Goal: Communication & Community: Answer question/provide support

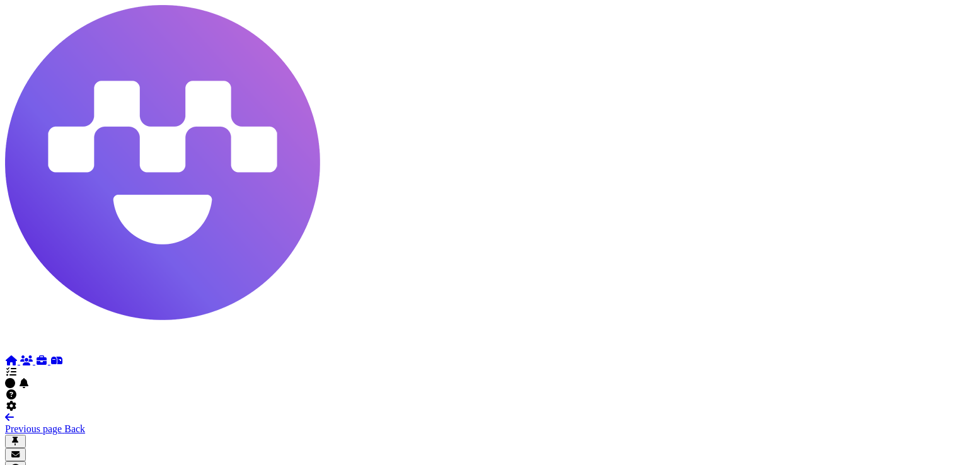
scroll to position [56, 0]
click at [18, 401] on icon at bounding box center [11, 406] width 13 height 10
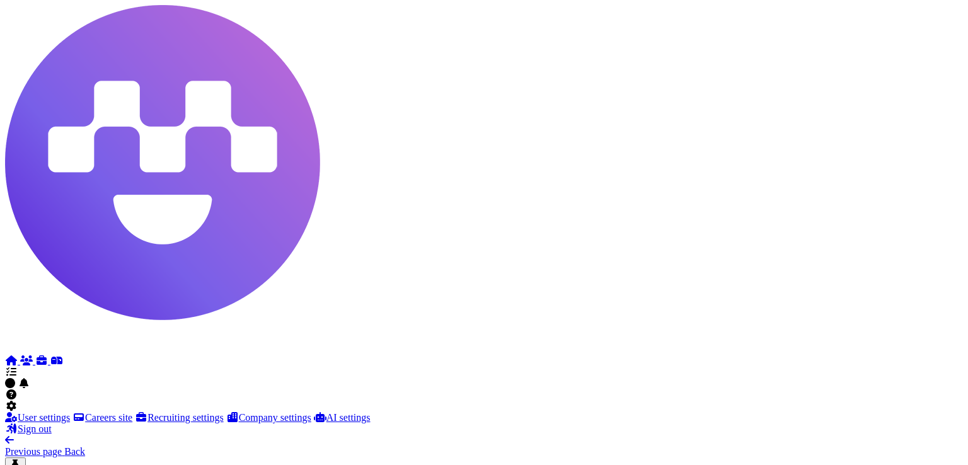
click at [52, 429] on link "Sign out" at bounding box center [28, 429] width 47 height 11
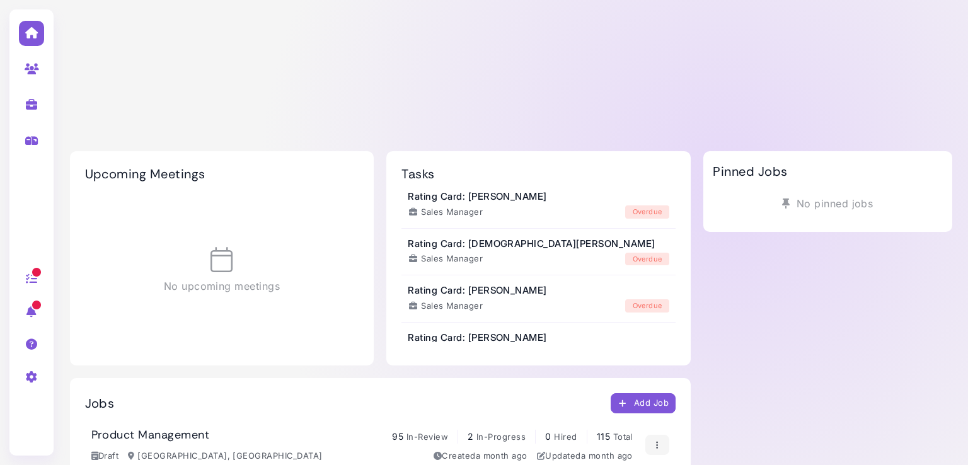
scroll to position [47, 0]
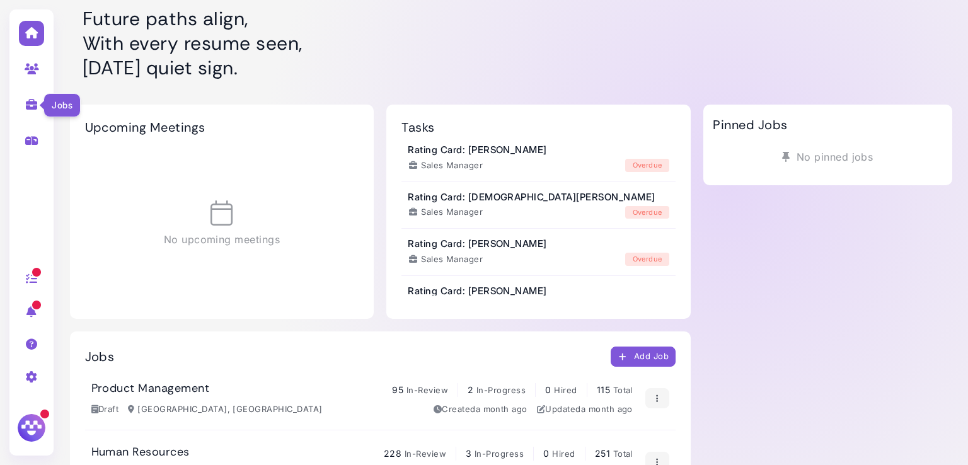
click at [31, 102] on icon at bounding box center [32, 104] width 15 height 11
select select "**********"
select select "**"
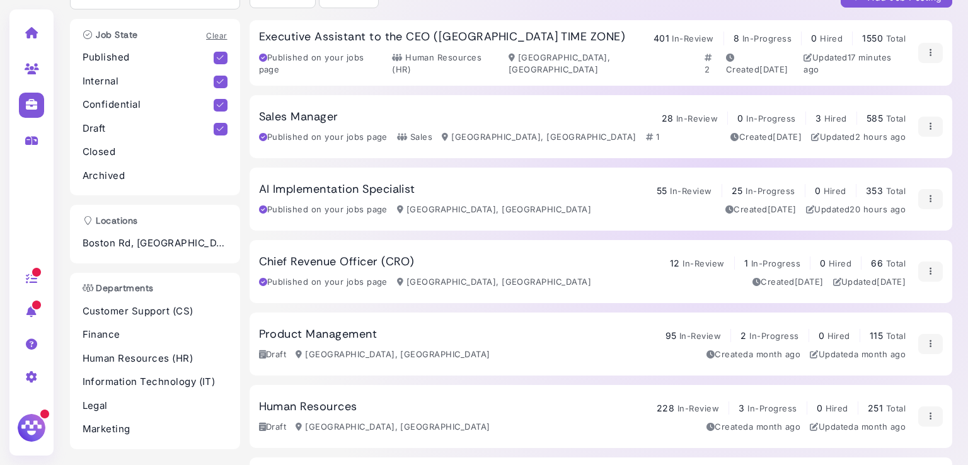
scroll to position [81, 0]
click at [388, 258] on h3 "Chief Revenue Officer (CRO)" at bounding box center [337, 262] width 156 height 14
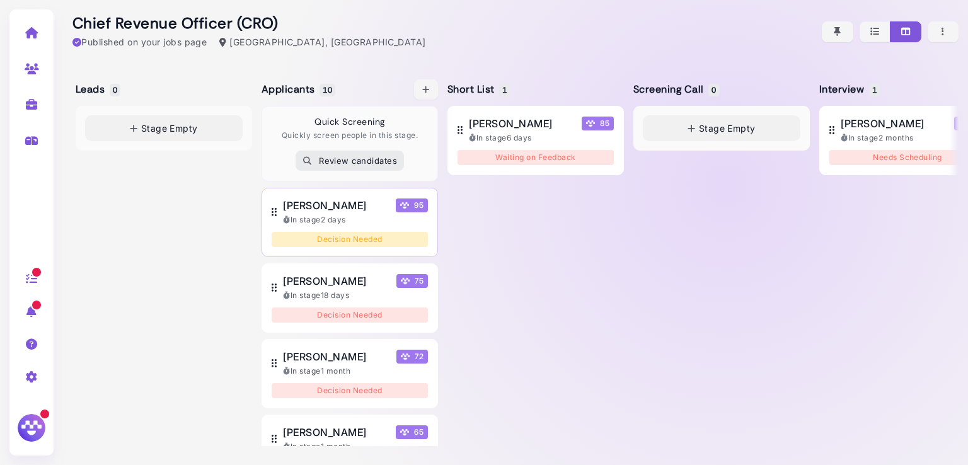
click at [316, 204] on span "Don Kielty" at bounding box center [324, 205] width 83 height 15
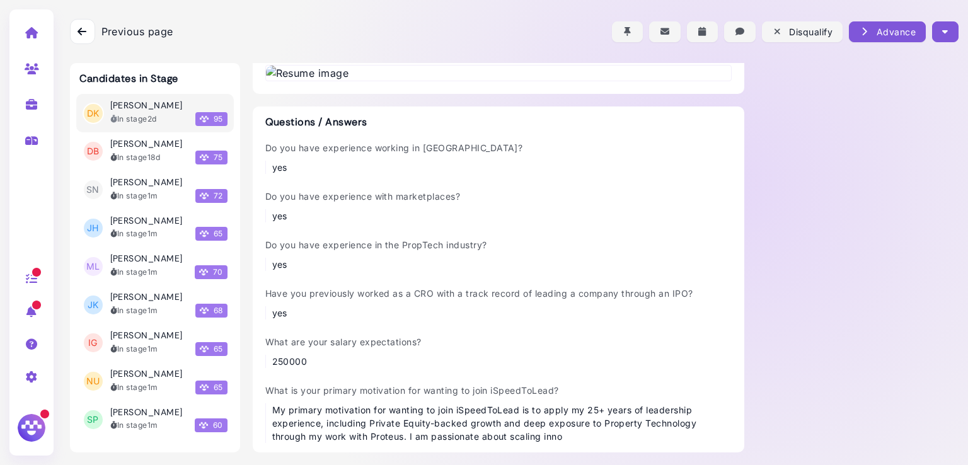
scroll to position [377, 0]
click at [436, 81] on img at bounding box center [498, 73] width 465 height 15
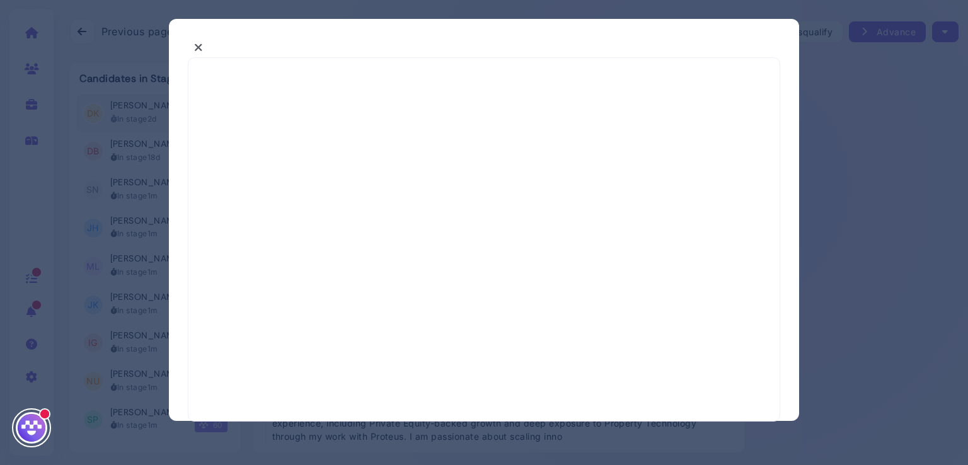
select select "*"
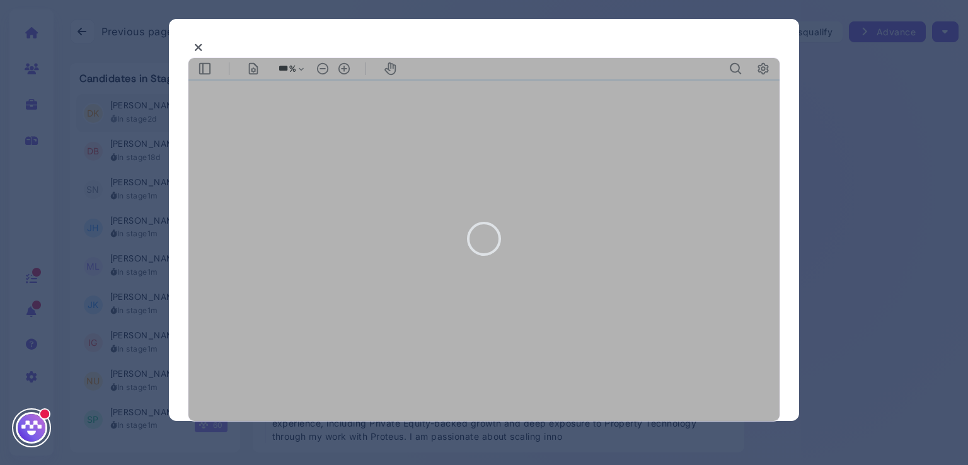
type input "***"
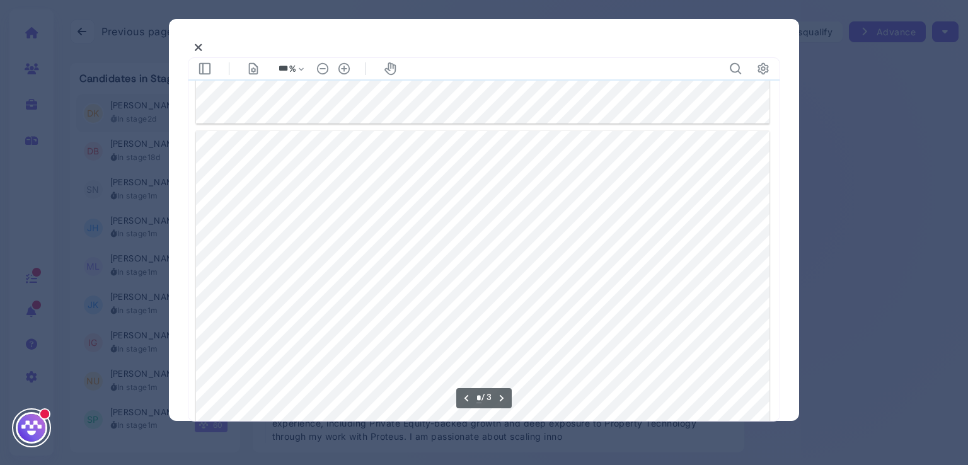
scroll to position [705, 0]
type input "*"
click at [200, 44] on icon at bounding box center [198, 47] width 9 height 13
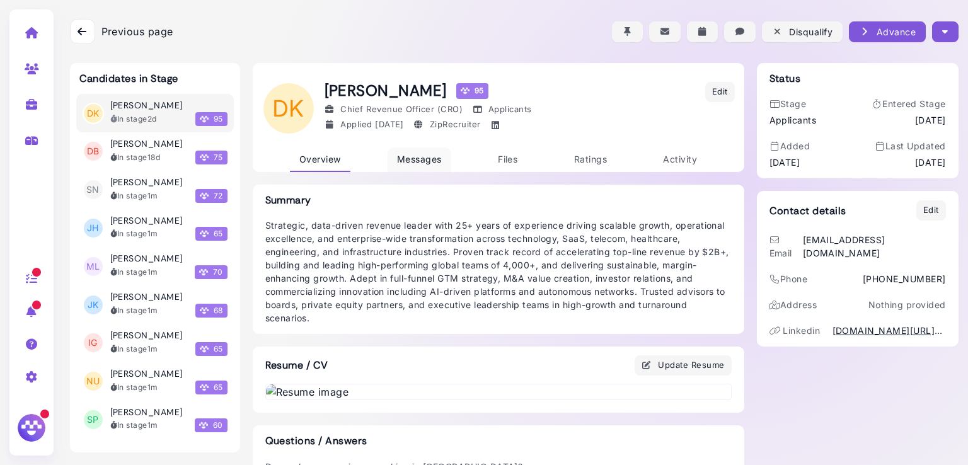
click at [414, 154] on span "Messages" at bounding box center [419, 159] width 45 height 11
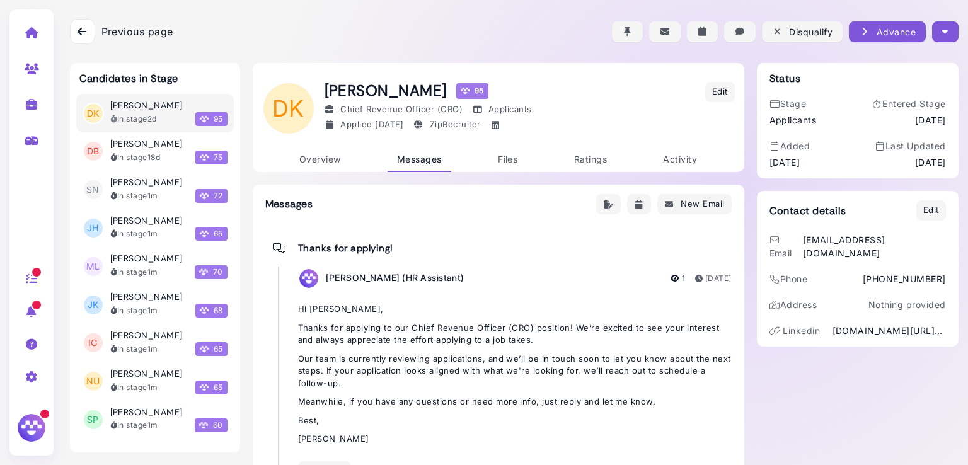
scroll to position [54, 0]
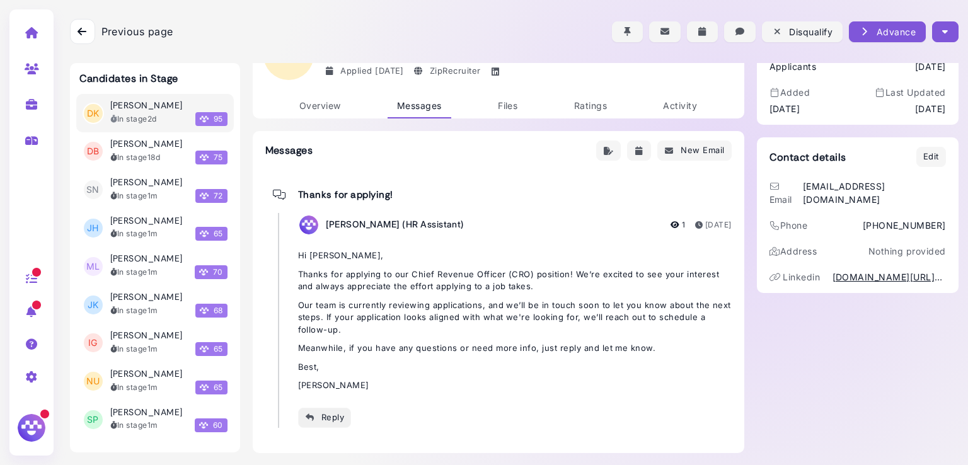
click at [325, 411] on div "Reply" at bounding box center [325, 417] width 40 height 13
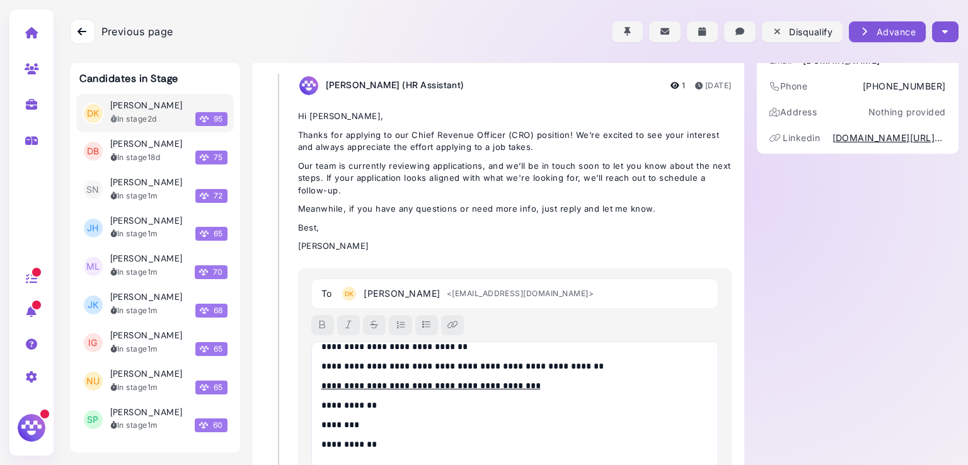
scroll to position [0, 0]
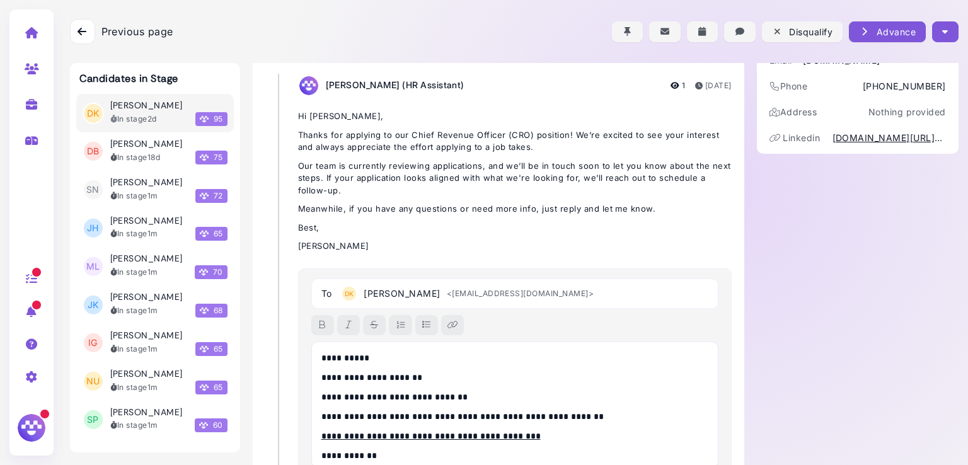
click at [358, 361] on p "**********" at bounding box center [512, 358] width 381 height 13
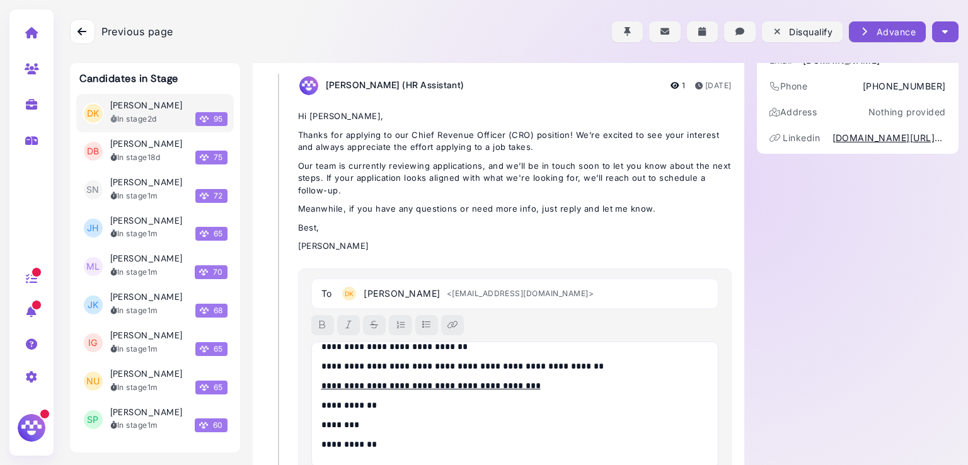
scroll to position [293, 0]
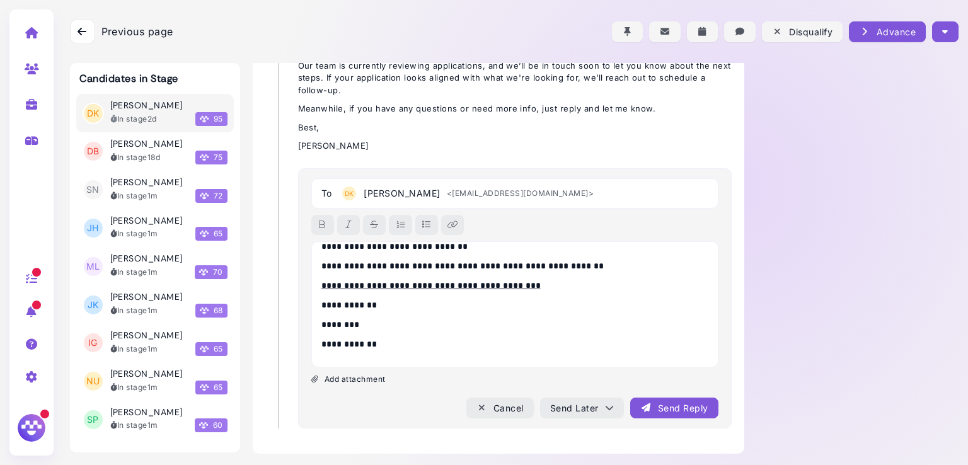
click at [648, 405] on div "Send Reply" at bounding box center [674, 408] width 67 height 13
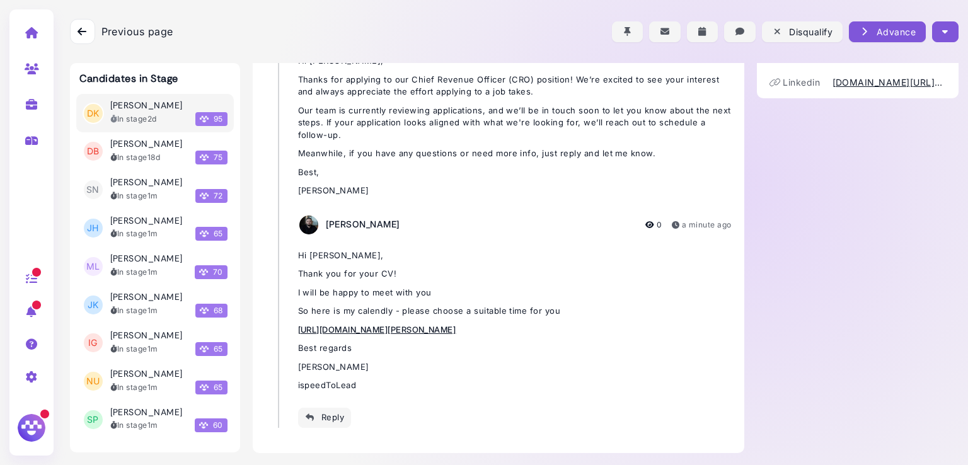
scroll to position [0, 0]
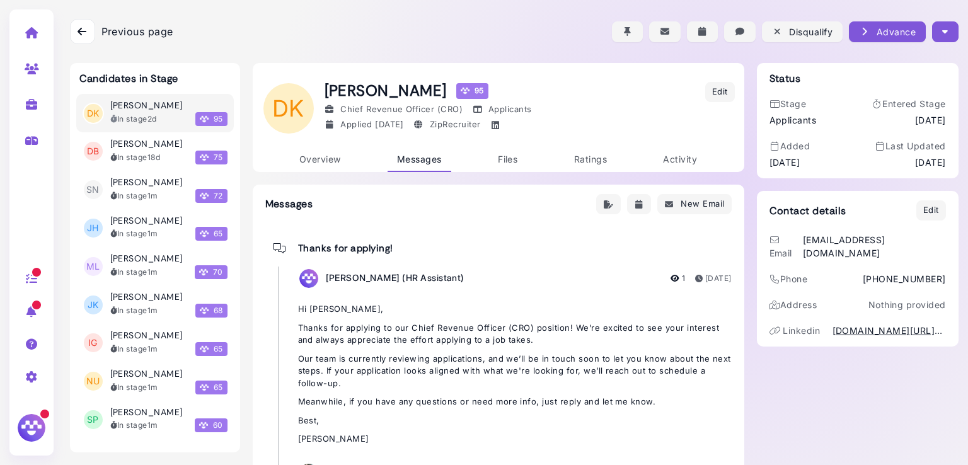
click at [943, 27] on icon "button" at bounding box center [946, 31] width 6 height 13
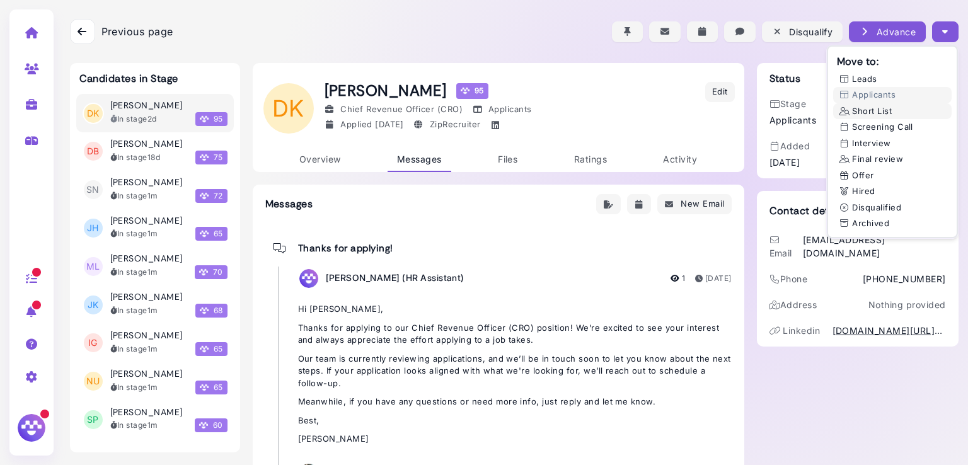
click at [856, 114] on button "Short List" at bounding box center [893, 111] width 119 height 16
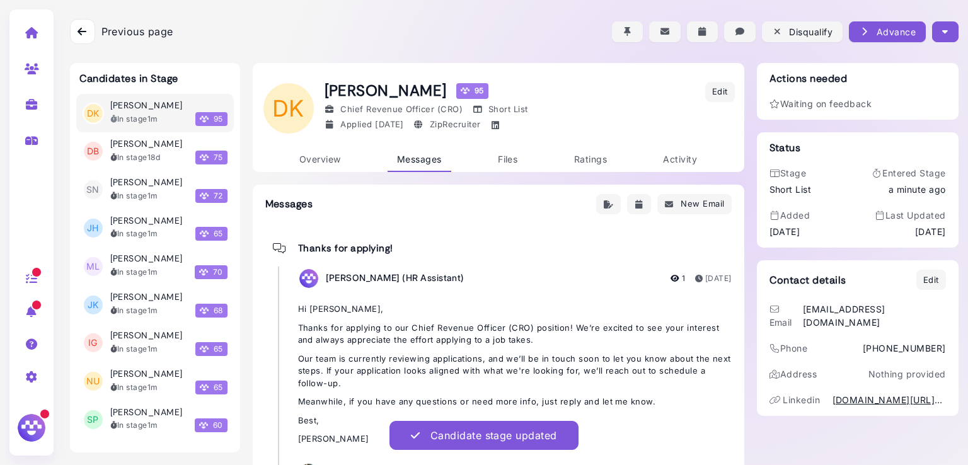
click at [939, 19] on div at bounding box center [514, 31] width 889 height 63
click at [943, 25] on icon "button" at bounding box center [946, 31] width 6 height 13
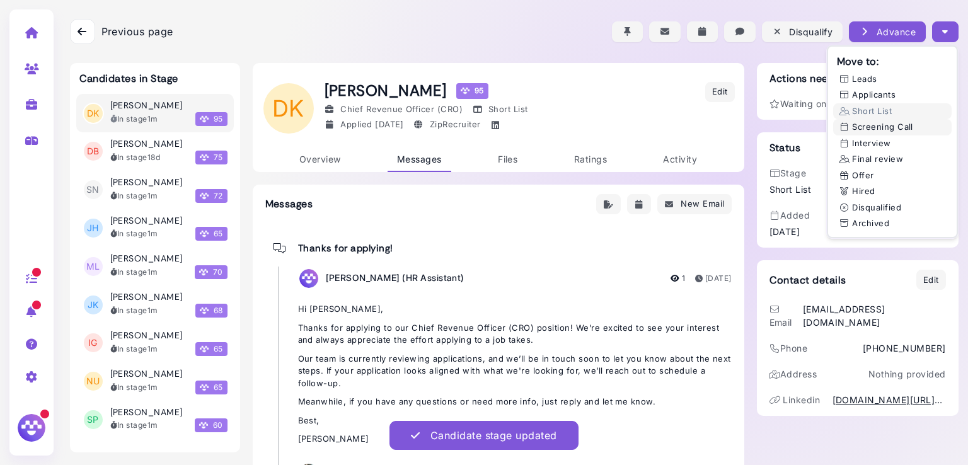
click at [889, 127] on button "Screening Call" at bounding box center [893, 127] width 119 height 16
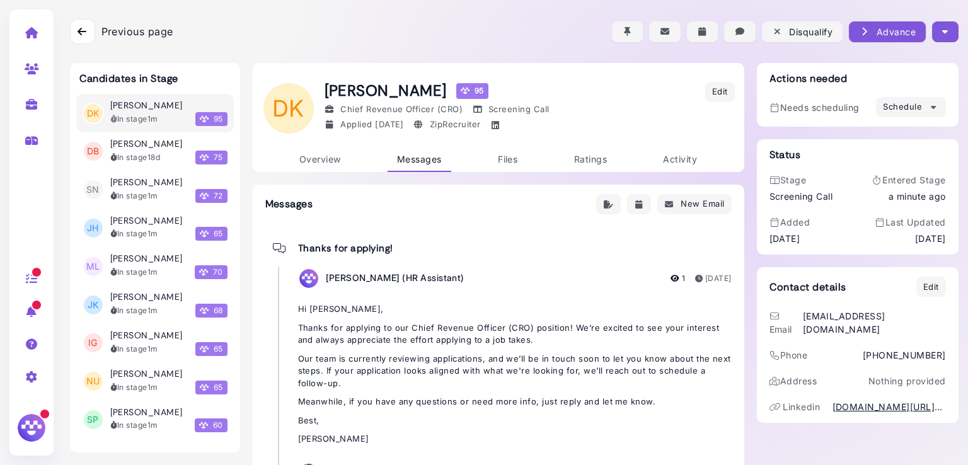
click at [20, 110] on link at bounding box center [32, 104] width 40 height 33
select select "**********"
select select "**"
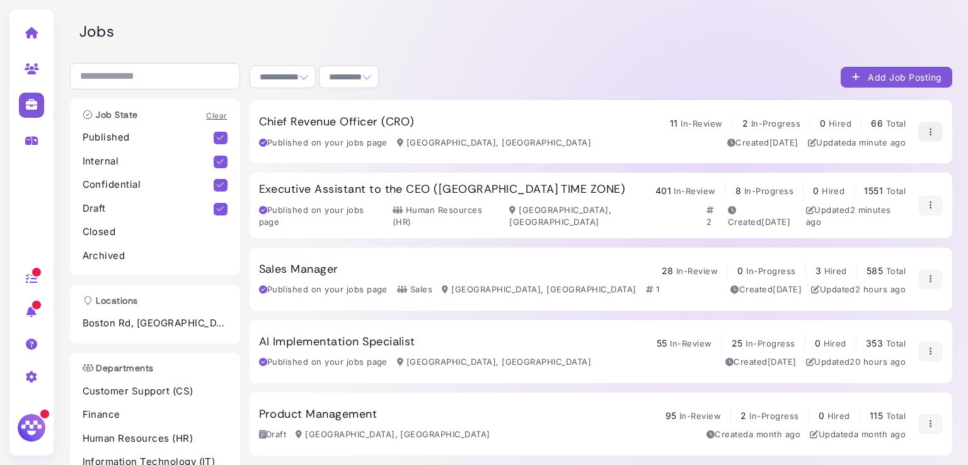
click at [926, 137] on icon "button" at bounding box center [931, 131] width 10 height 13
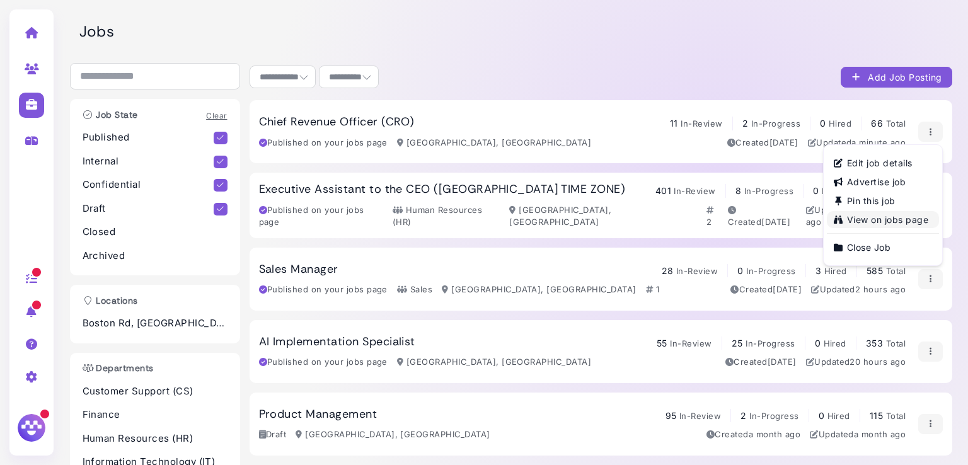
click at [884, 219] on link "View on jobs page" at bounding box center [883, 219] width 112 height 17
